Goal: Information Seeking & Learning: Learn about a topic

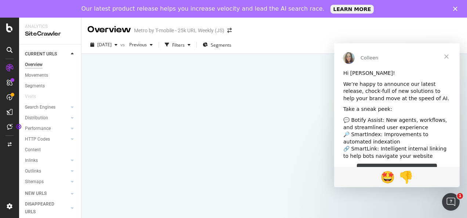
click at [449, 58] on span "Close" at bounding box center [447, 56] width 26 height 26
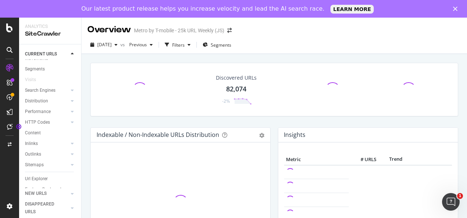
scroll to position [18, 0]
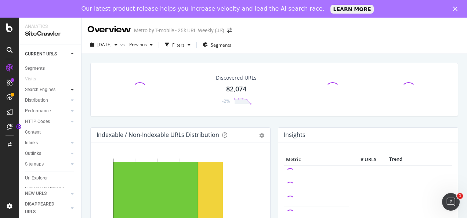
click at [69, 87] on div at bounding box center [72, 89] width 7 height 7
click at [46, 102] on div "Top Charts" at bounding box center [39, 101] width 22 height 8
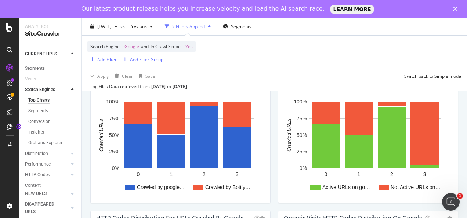
scroll to position [482, 0]
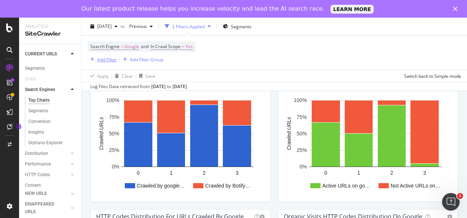
click at [110, 62] on div "Add Filter" at bounding box center [101, 59] width 29 height 8
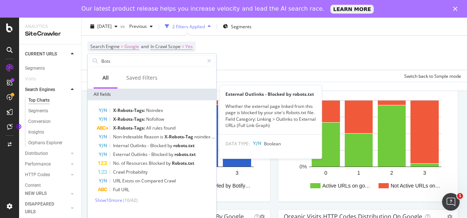
scroll to position [0, 0]
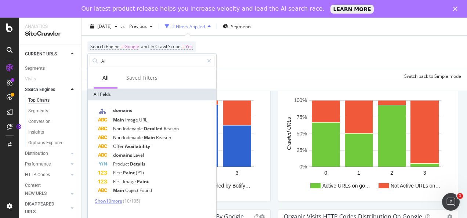
type input "AI"
click at [107, 201] on span "Show 10 more" at bounding box center [108, 201] width 27 height 6
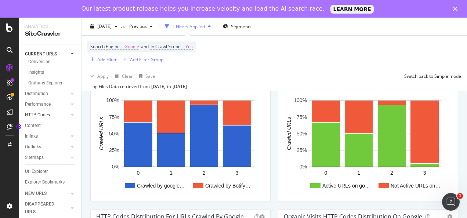
scroll to position [89, 0]
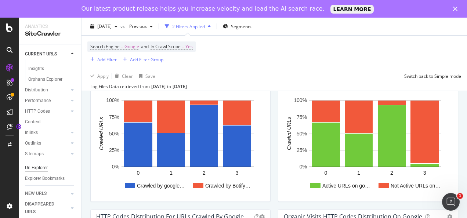
click at [46, 164] on div "Url Explorer" at bounding box center [36, 168] width 23 height 8
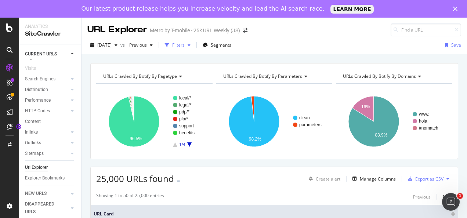
click at [172, 43] on div "button" at bounding box center [167, 45] width 10 height 10
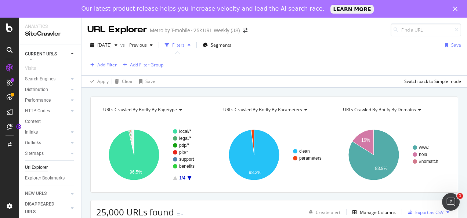
click at [104, 66] on div "Add Filter" at bounding box center [106, 65] width 19 height 6
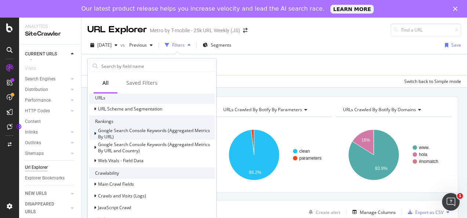
scroll to position [80, 0]
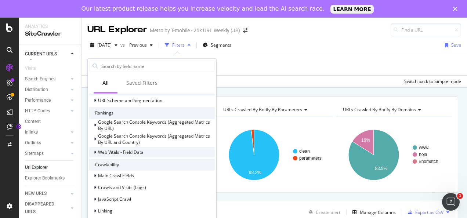
click at [94, 152] on icon at bounding box center [95, 152] width 2 height 4
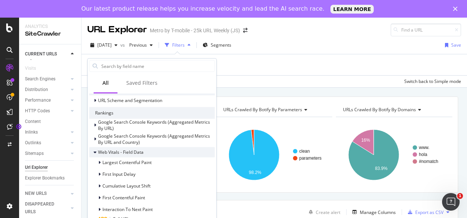
click at [94, 152] on icon at bounding box center [95, 152] width 3 height 4
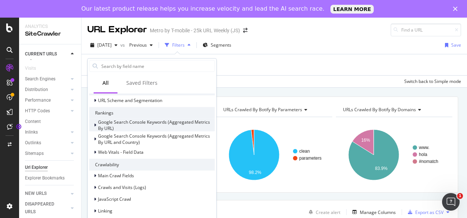
click at [93, 128] on div "Google Search Console Keywords (Aggregated Metrics By URL)" at bounding box center [152, 125] width 126 height 12
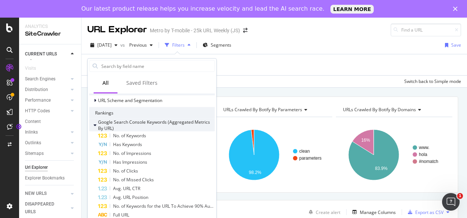
click at [93, 128] on div "Google Search Console Keywords (Aggregated Metrics By URL)" at bounding box center [152, 125] width 126 height 12
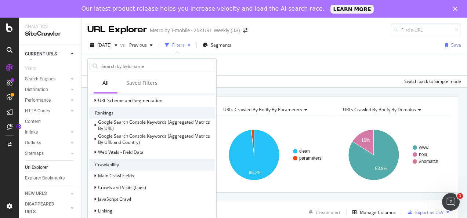
click at [289, 46] on div "[DATE] vs Previous Filters Segments Save" at bounding box center [275, 46] width 386 height 15
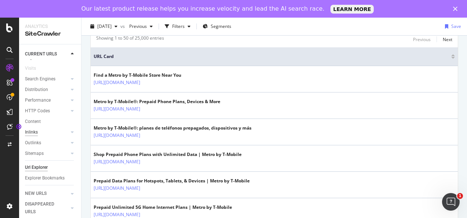
scroll to position [35, 0]
click at [54, 75] on div "Search Engines" at bounding box center [40, 79] width 31 height 8
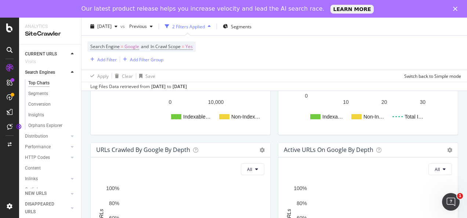
scroll to position [412, 0]
